Goal: Find specific page/section: Find specific page/section

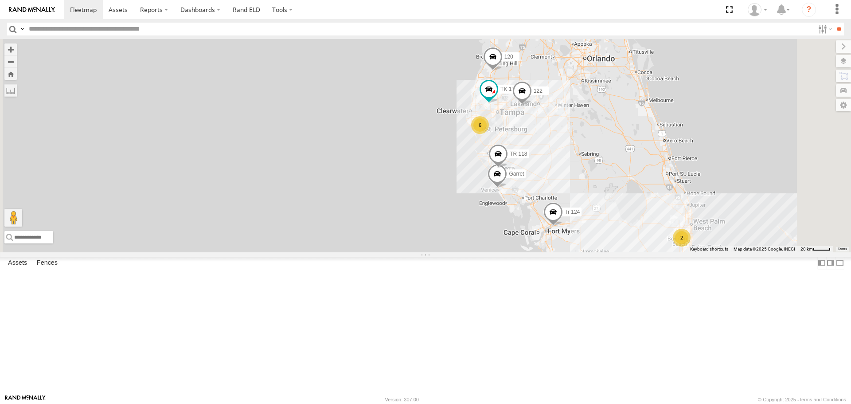
drag, startPoint x: 396, startPoint y: 216, endPoint x: 380, endPoint y: 215, distance: 16.4
click at [380, 215] on div "122 120 [PERSON_NAME] Tr 124 9 2 2 TK 175 2 6 Garret TR 118" at bounding box center [425, 145] width 851 height 213
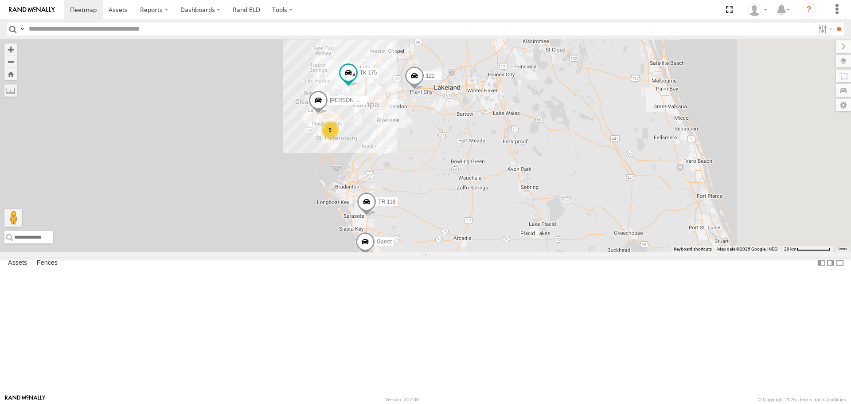
drag, startPoint x: 615, startPoint y: 183, endPoint x: 313, endPoint y: 210, distance: 303.8
click at [313, 210] on div "122 120 [PERSON_NAME] Tr 124 TK 175 Garret TR 118 5 [PERSON_NAME]" at bounding box center [425, 145] width 851 height 213
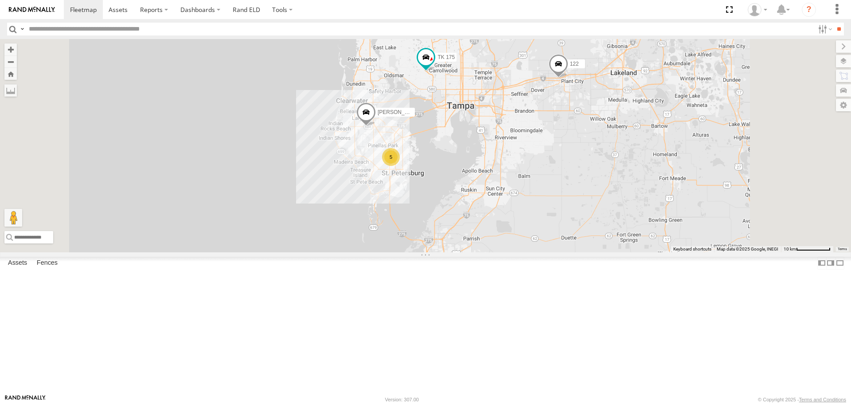
drag, startPoint x: 359, startPoint y: 155, endPoint x: 340, endPoint y: 175, distance: 27.3
click at [341, 174] on div "122 120 [PERSON_NAME] Tr 124 TK 175 Garret TR 118 [PERSON_NAME] 5" at bounding box center [425, 145] width 851 height 213
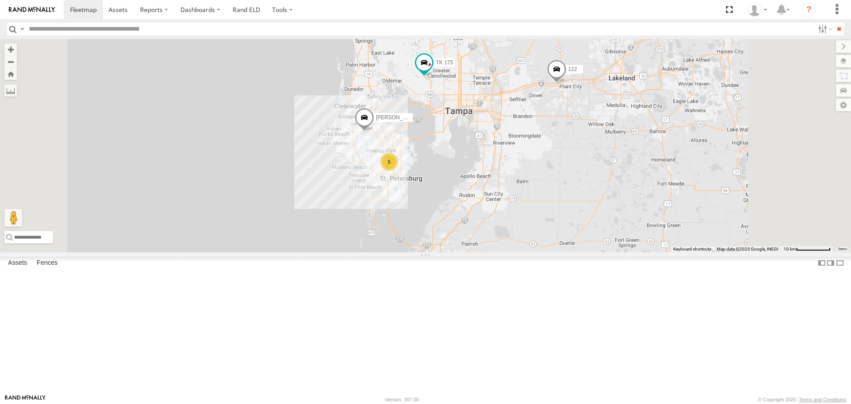
drag, startPoint x: 352, startPoint y: 135, endPoint x: 361, endPoint y: 144, distance: 13.2
click at [361, 144] on div "122 120 [PERSON_NAME] Tr 124 TK 175 Garret TR 118 [PERSON_NAME] 5" at bounding box center [425, 145] width 851 height 213
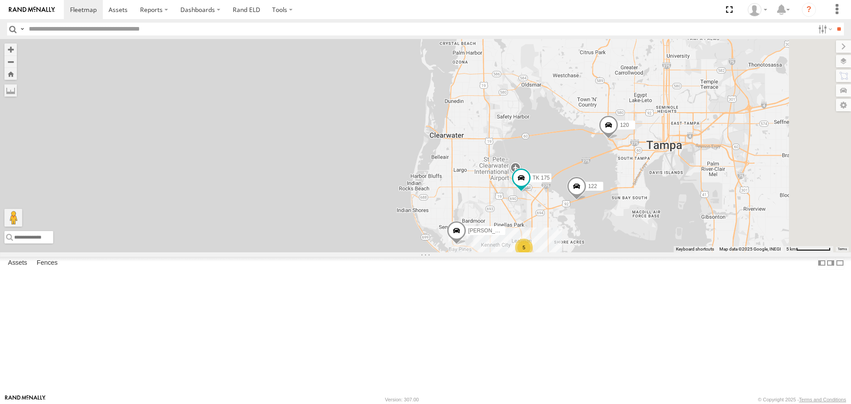
drag, startPoint x: 391, startPoint y: 176, endPoint x: 337, endPoint y: 163, distance: 55.9
click at [337, 163] on div "122 120 TK 175 [PERSON_NAME] 5" at bounding box center [425, 145] width 851 height 213
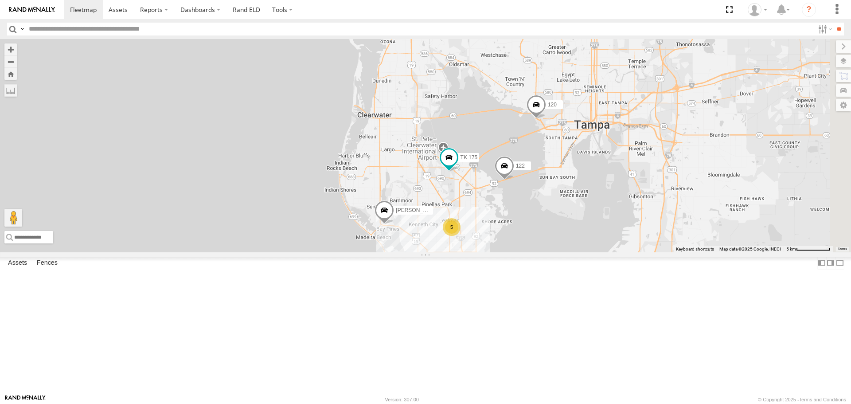
drag, startPoint x: 334, startPoint y: 187, endPoint x: 314, endPoint y: 159, distance: 34.8
click at [316, 162] on div "122 120 TK 175 [PERSON_NAME] 5" at bounding box center [425, 145] width 851 height 213
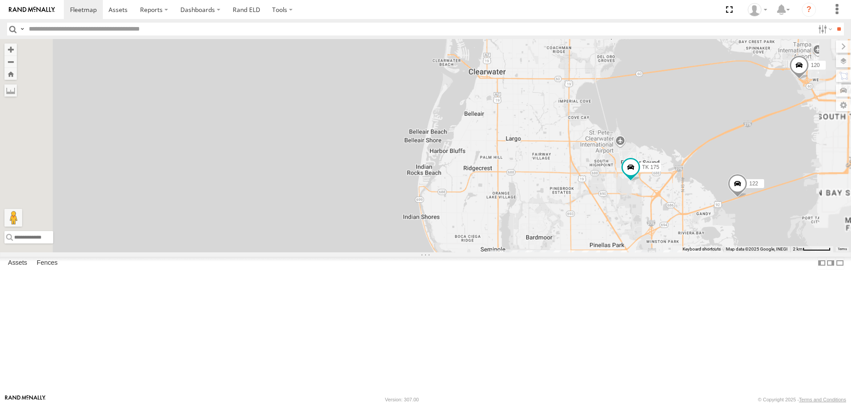
drag, startPoint x: 331, startPoint y: 193, endPoint x: 328, endPoint y: 189, distance: 5.4
click at [329, 190] on div "122 120 TK 175 [PERSON_NAME]" at bounding box center [425, 145] width 851 height 213
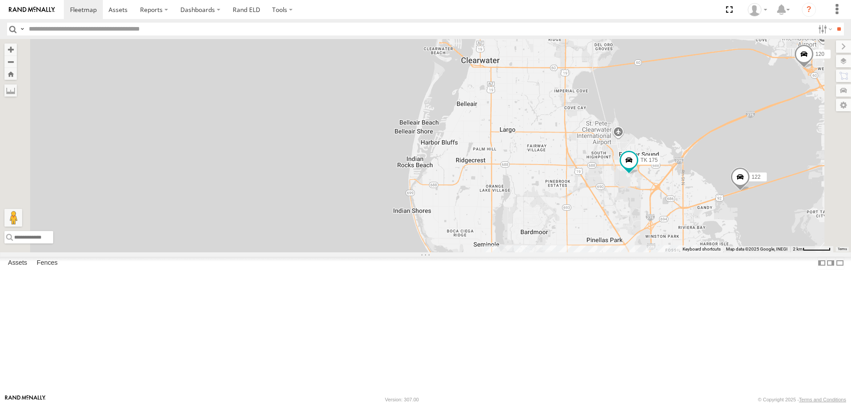
drag, startPoint x: 386, startPoint y: 194, endPoint x: 275, endPoint y: 148, distance: 120.4
click at [276, 148] on div "122 120 TK 175 [PERSON_NAME] 5" at bounding box center [425, 145] width 851 height 213
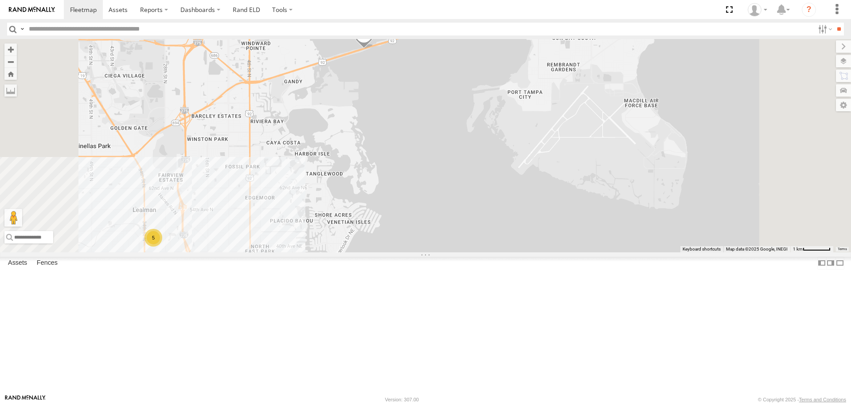
drag, startPoint x: 366, startPoint y: 183, endPoint x: 426, endPoint y: 120, distance: 86.2
click at [420, 126] on div "122 120 TK 175 [PERSON_NAME] 5" at bounding box center [425, 145] width 851 height 213
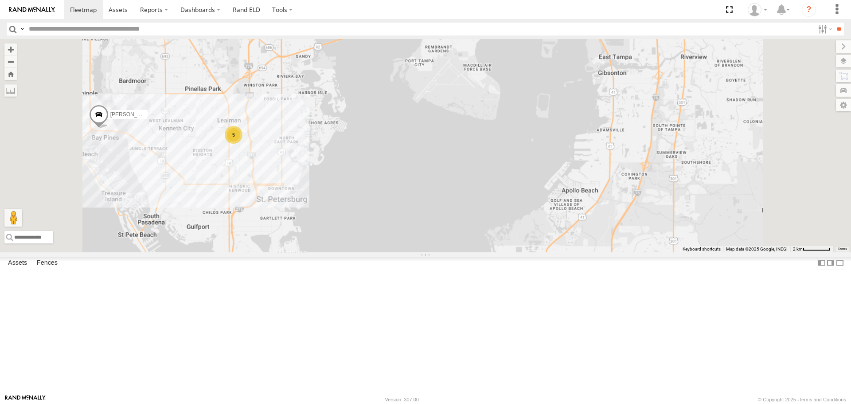
drag, startPoint x: 268, startPoint y: 275, endPoint x: 346, endPoint y: 231, distance: 89.1
click at [345, 232] on div "122 120 TK 175 [PERSON_NAME] 5" at bounding box center [425, 145] width 851 height 213
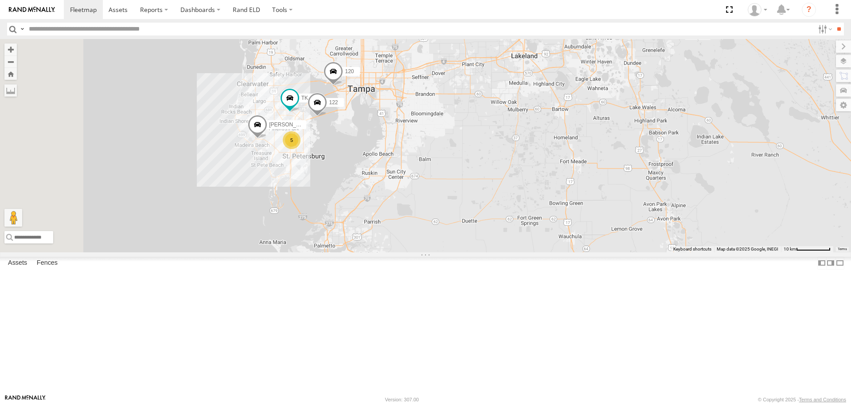
drag, startPoint x: 280, startPoint y: 245, endPoint x: 345, endPoint y: 235, distance: 65.8
click at [342, 236] on div "122 120 TK 175 [PERSON_NAME] 5 TR 118" at bounding box center [425, 145] width 851 height 213
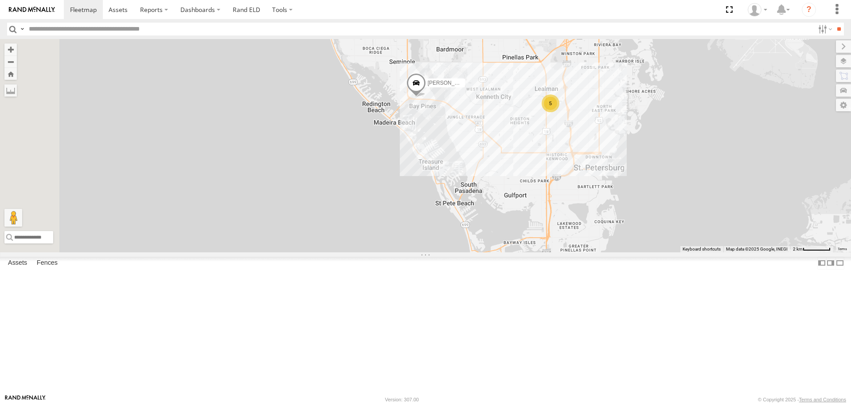
drag, startPoint x: 410, startPoint y: 172, endPoint x: 413, endPoint y: 247, distance: 74.9
click at [412, 246] on div "122 120 TK 175 [PERSON_NAME] 118 5" at bounding box center [425, 145] width 851 height 213
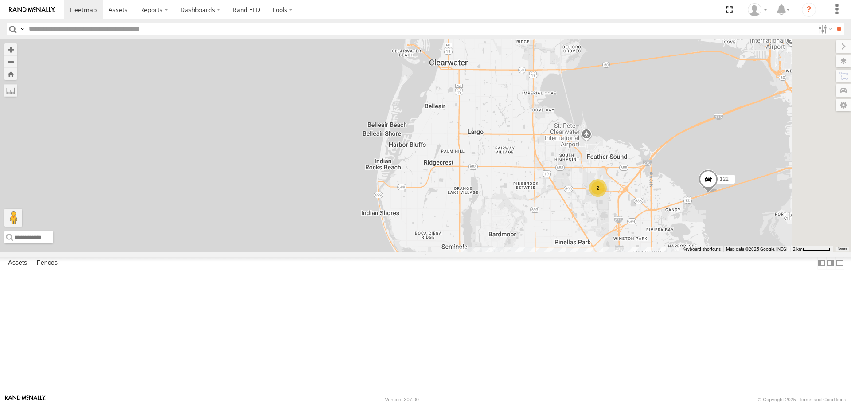
drag, startPoint x: 338, startPoint y: 151, endPoint x: 335, endPoint y: 267, distance: 116.1
click at [335, 252] on div "122 [PERSON_NAME] 2 5" at bounding box center [425, 145] width 851 height 213
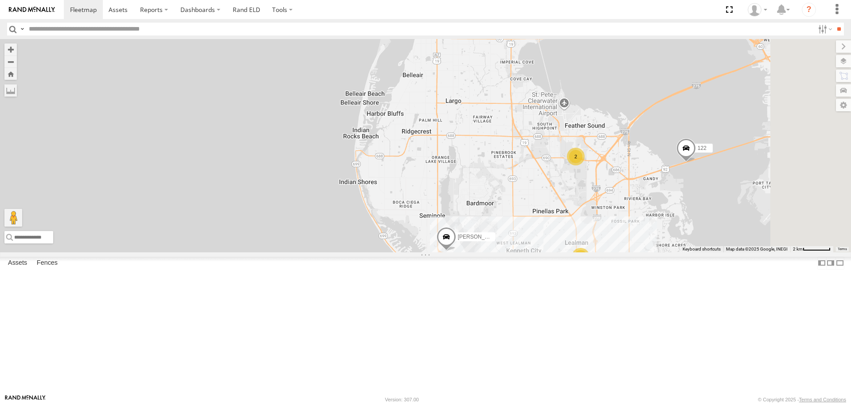
drag, startPoint x: 338, startPoint y: 184, endPoint x: 266, endPoint y: 101, distance: 109.3
click at [271, 112] on div "122 [PERSON_NAME] 2 5" at bounding box center [425, 145] width 851 height 213
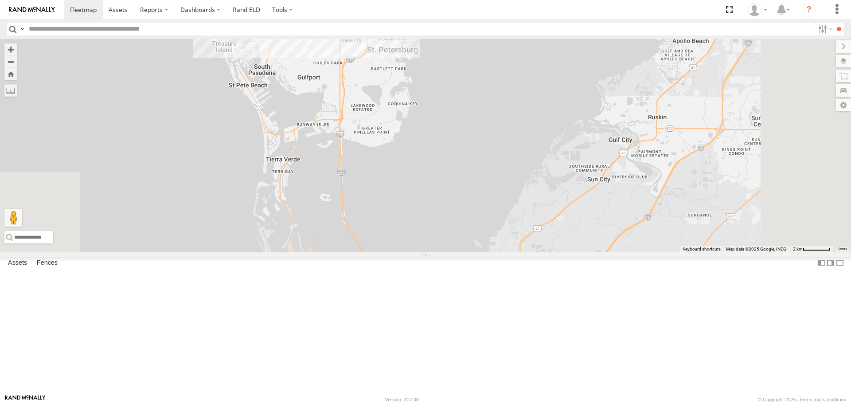
drag, startPoint x: 288, startPoint y: 250, endPoint x: 306, endPoint y: 134, distance: 117.8
click at [306, 142] on div "122 [PERSON_NAME] 2 5" at bounding box center [425, 145] width 851 height 213
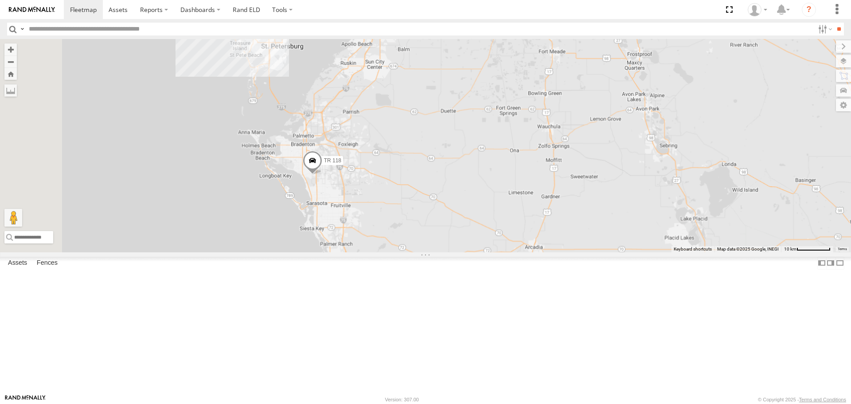
drag, startPoint x: 309, startPoint y: 253, endPoint x: 339, endPoint y: 225, distance: 41.7
click at [338, 225] on div "122 [PERSON_NAME] 118 2 5 Garret" at bounding box center [425, 145] width 851 height 213
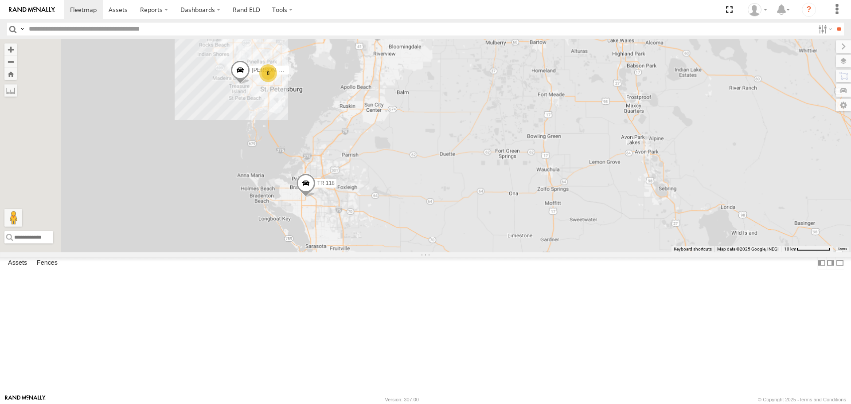
drag, startPoint x: 329, startPoint y: 233, endPoint x: 315, endPoint y: 286, distance: 54.6
click at [317, 252] on div "[PERSON_NAME] TR 118 8" at bounding box center [425, 145] width 851 height 213
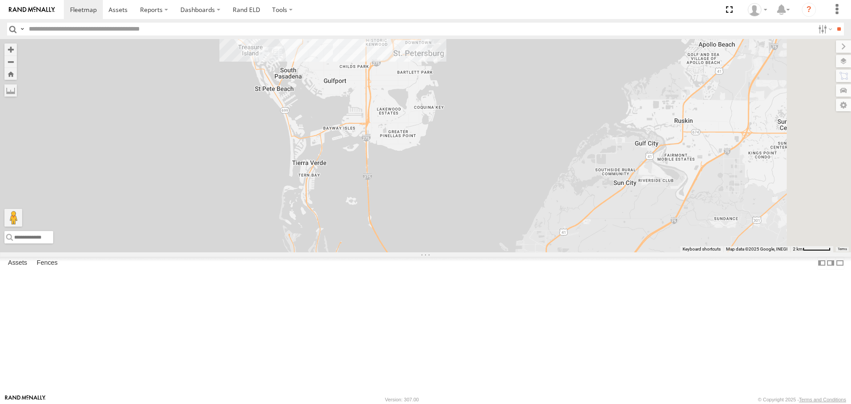
drag, startPoint x: 356, startPoint y: 208, endPoint x: 280, endPoint y: 348, distance: 159.2
click at [280, 252] on div "[PERSON_NAME] TR 118" at bounding box center [425, 145] width 851 height 213
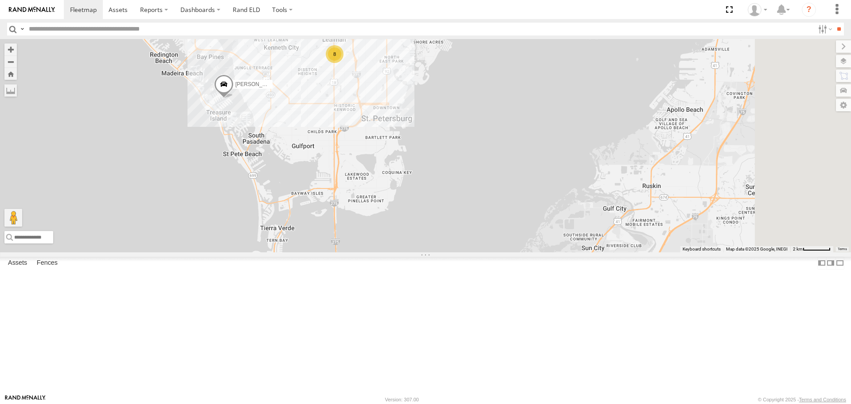
drag, startPoint x: 517, startPoint y: 165, endPoint x: 560, endPoint y: 272, distance: 115.3
click at [560, 252] on div "[PERSON_NAME] TR 118 8" at bounding box center [425, 145] width 851 height 213
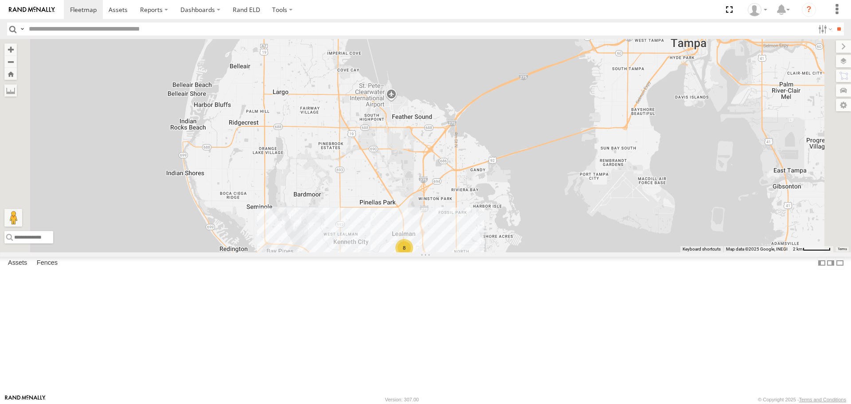
scroll to position [89, 0]
click at [0, 0] on div "TK 175 All Assets" at bounding box center [0, 0] width 0 height 0
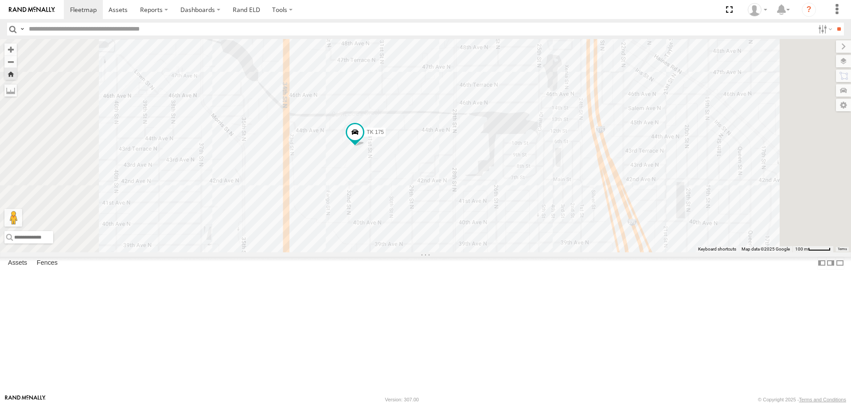
scroll to position [0, 0]
